Goal: Information Seeking & Learning: Learn about a topic

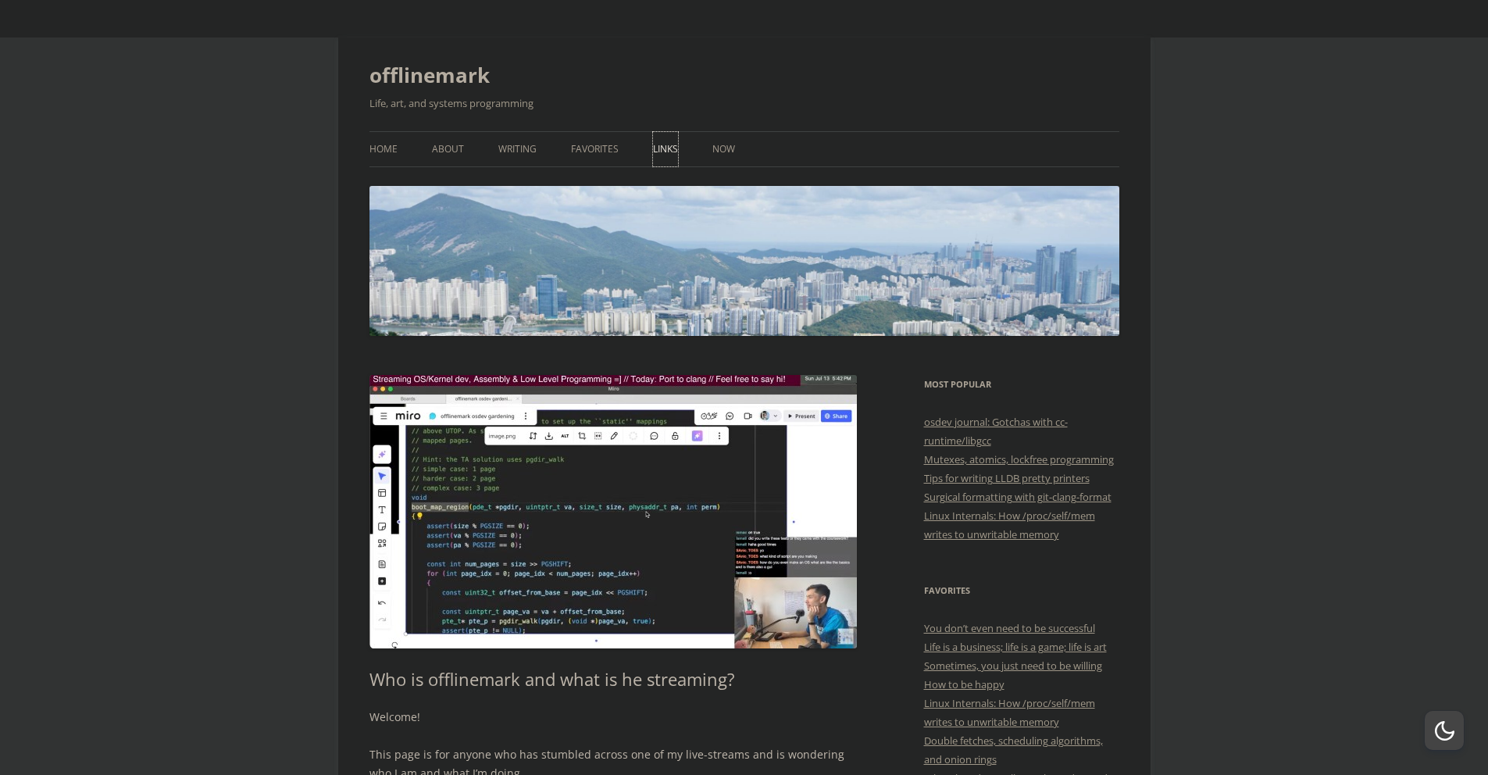
click at [673, 159] on link "Links" at bounding box center [665, 149] width 25 height 34
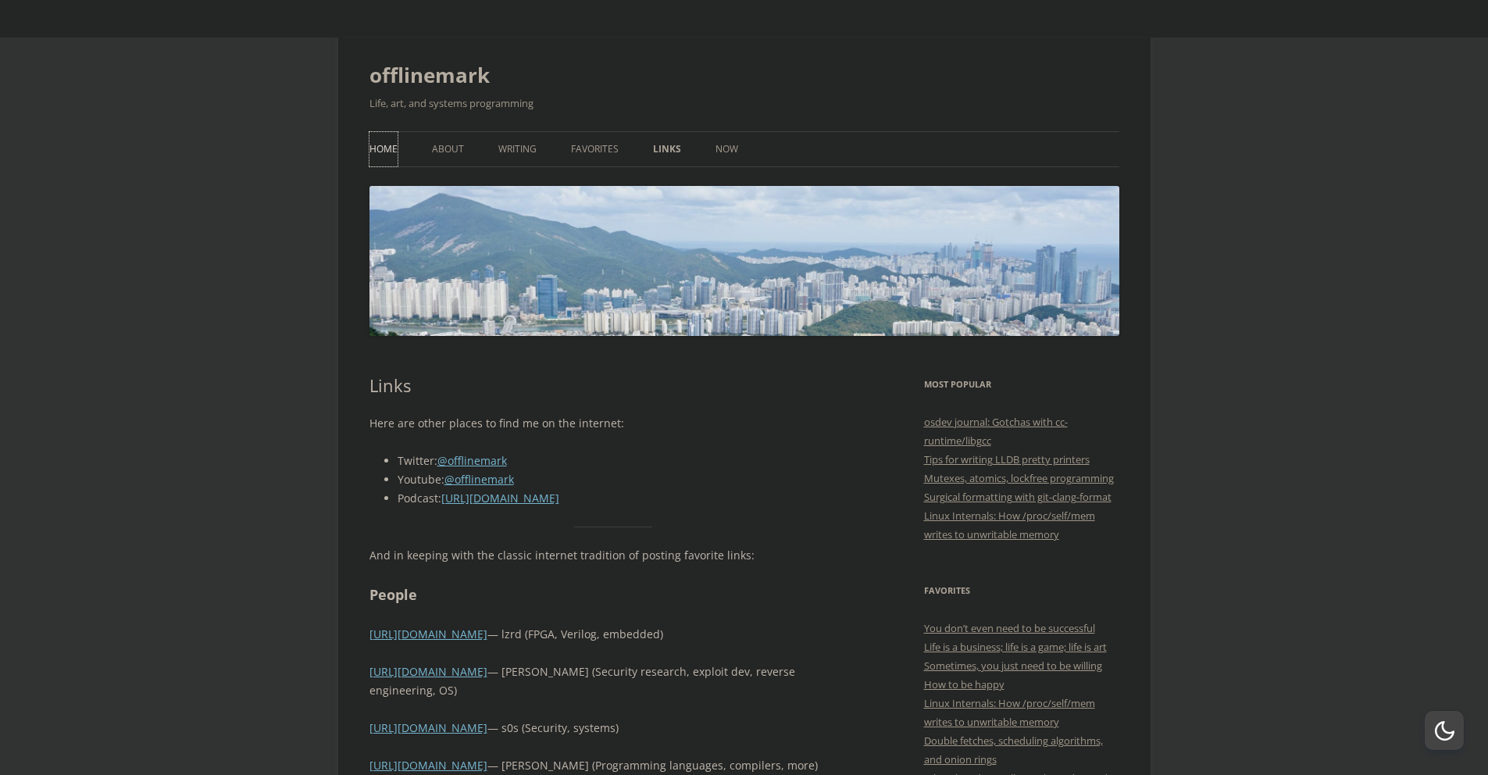
click at [384, 145] on link "Home" at bounding box center [383, 149] width 28 height 34
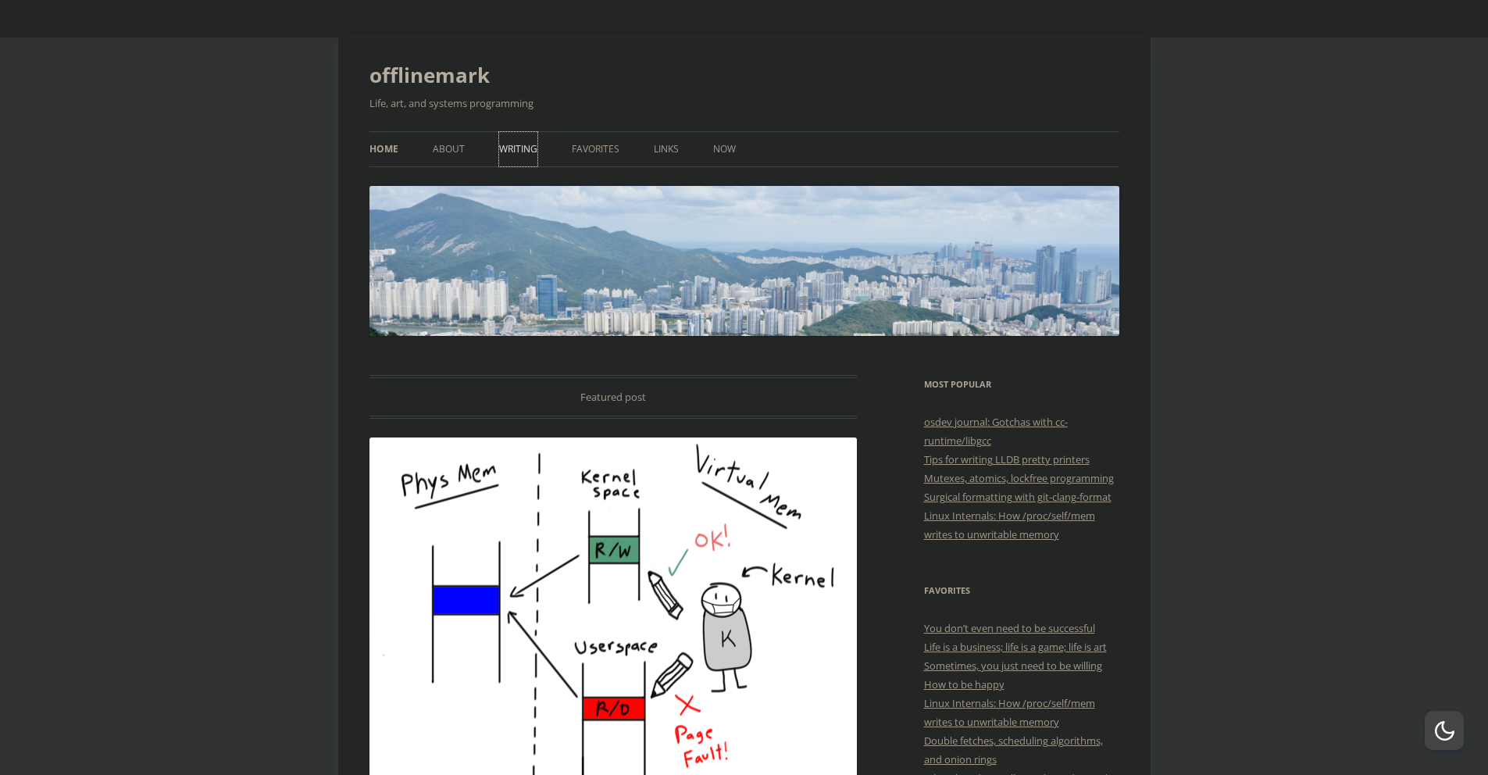
click at [523, 164] on link "Writing" at bounding box center [518, 149] width 38 height 34
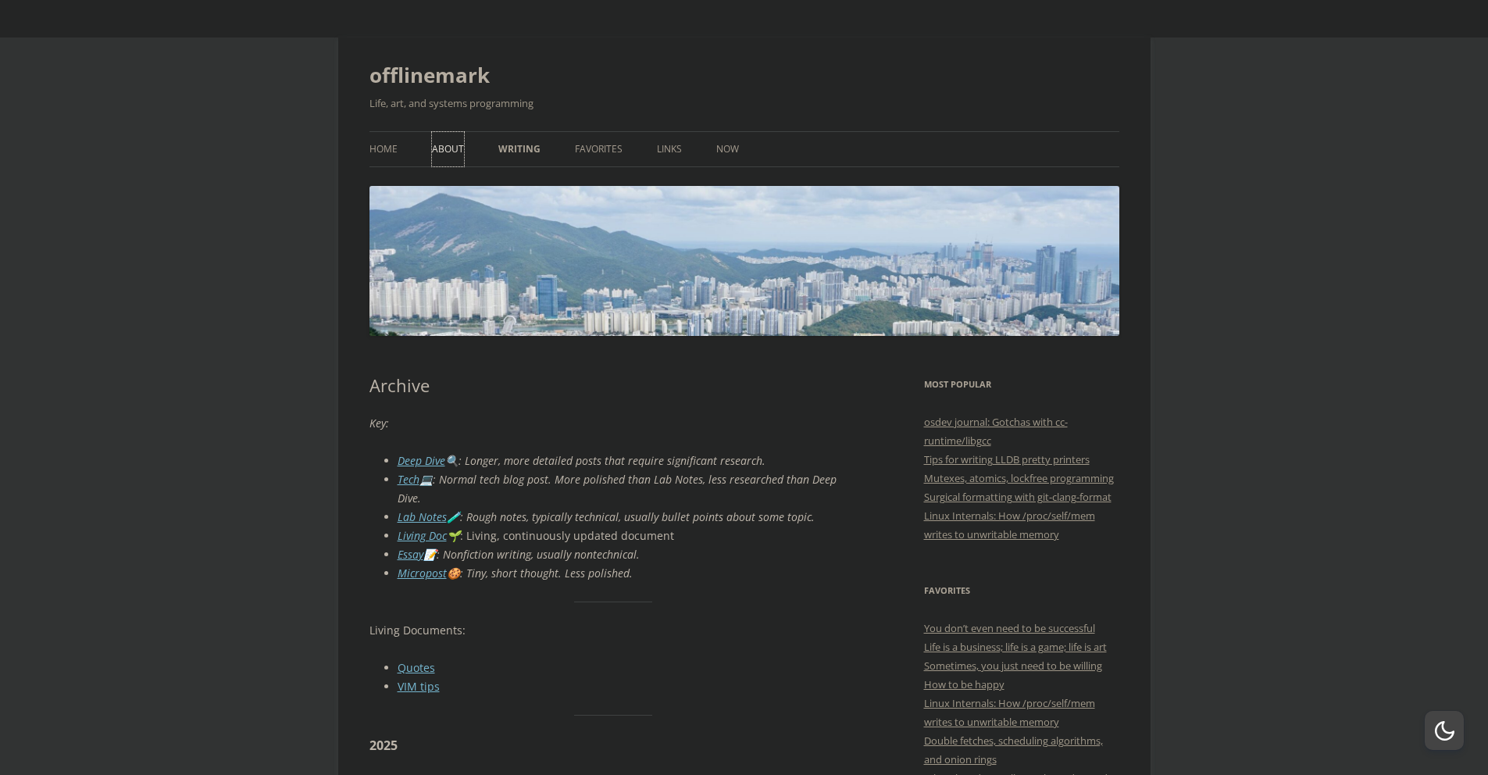
click at [451, 153] on link "About" at bounding box center [448, 149] width 32 height 34
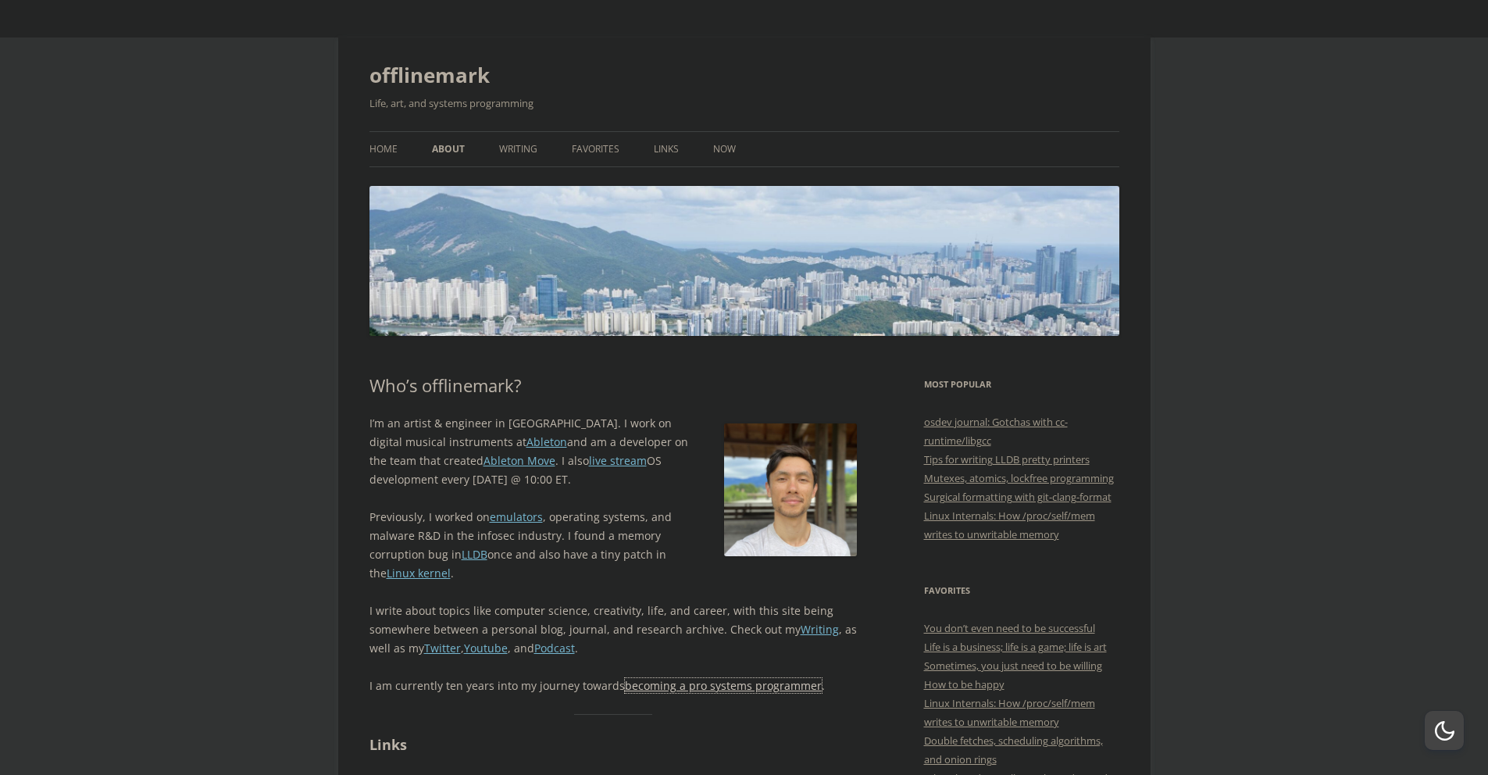
click at [666, 691] on link "becoming a pro systems programmer" at bounding box center [723, 685] width 197 height 15
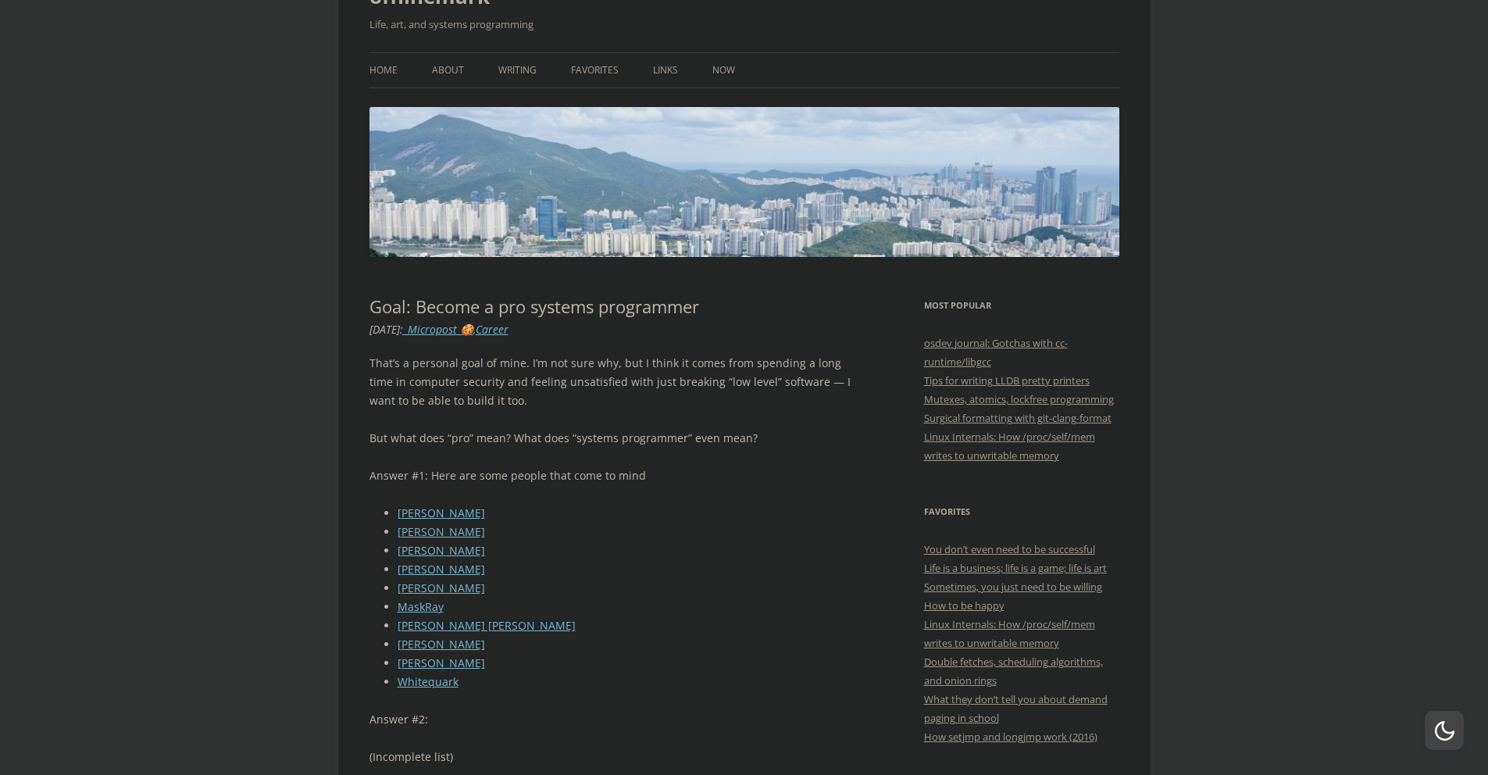
scroll to position [141, 0]
